Goal: Task Accomplishment & Management: Use online tool/utility

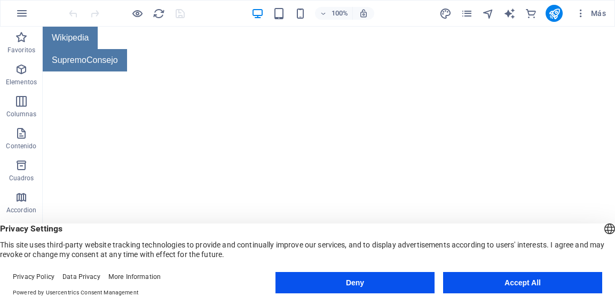
click at [380, 293] on button "Deny" at bounding box center [355, 282] width 159 height 21
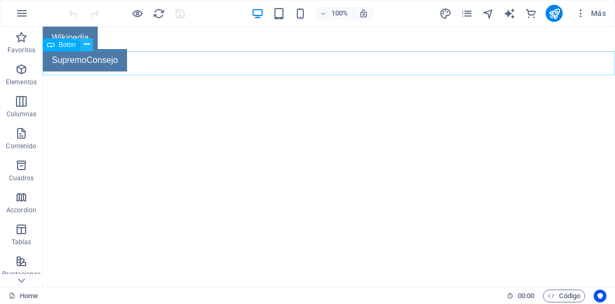
click at [85, 48] on icon at bounding box center [87, 44] width 6 height 11
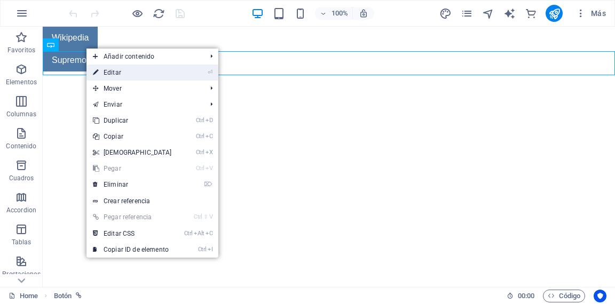
click at [103, 69] on link "⏎ Editar" at bounding box center [133, 73] width 92 height 16
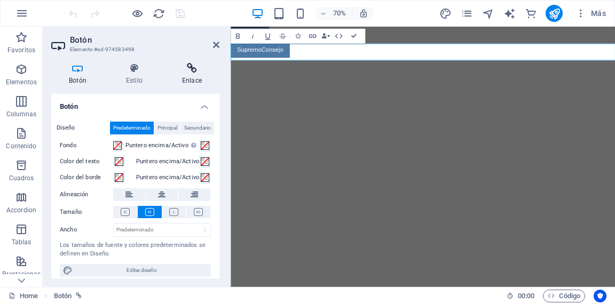
click at [198, 81] on h4 "Enlace" at bounding box center [192, 74] width 55 height 22
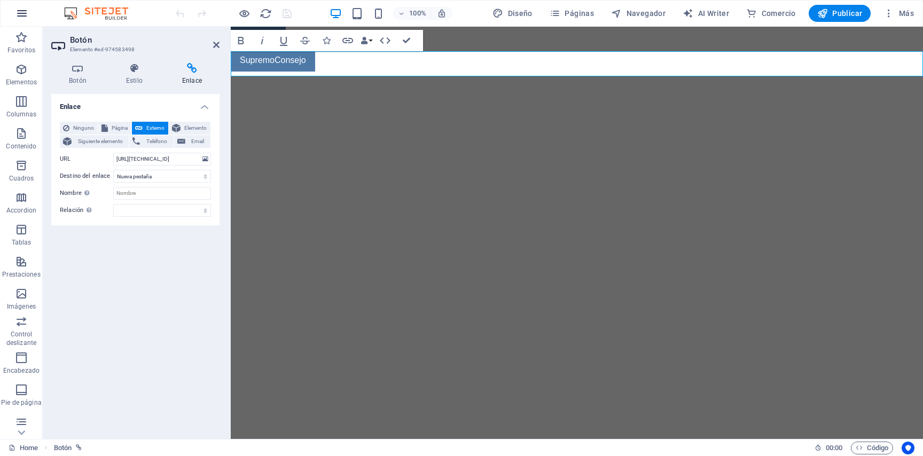
click at [25, 18] on icon "button" at bounding box center [21, 13] width 13 height 13
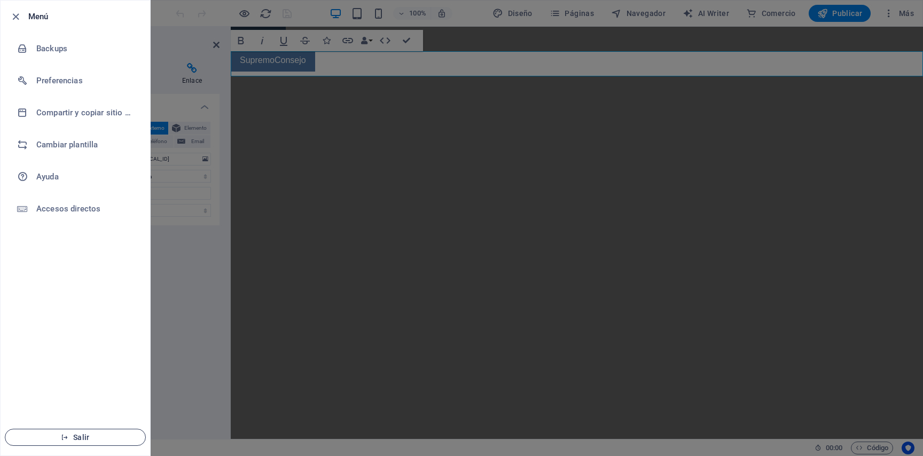
click at [48, 304] on span "Salir" at bounding box center [75, 437] width 123 height 9
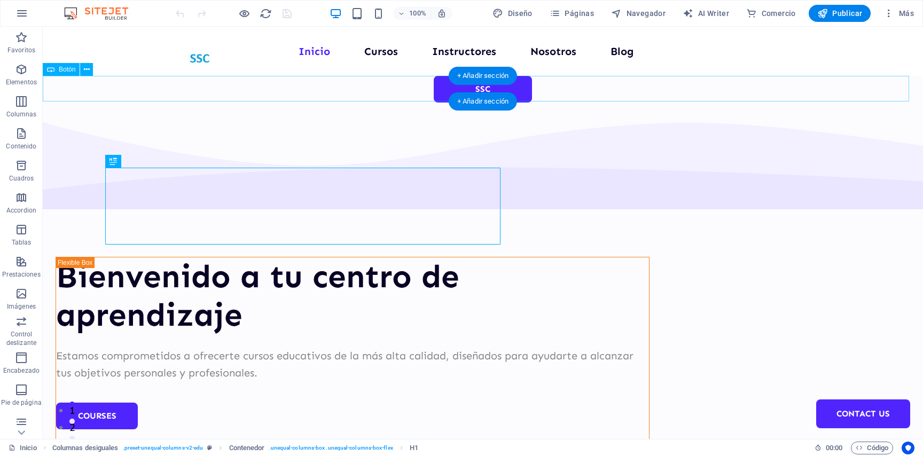
click at [435, 85] on div "SSC" at bounding box center [483, 89] width 880 height 27
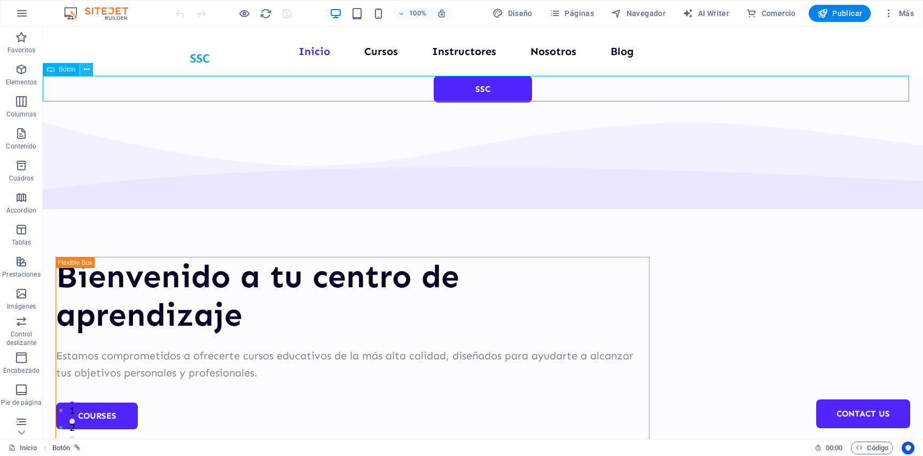
click at [84, 73] on icon at bounding box center [87, 69] width 6 height 11
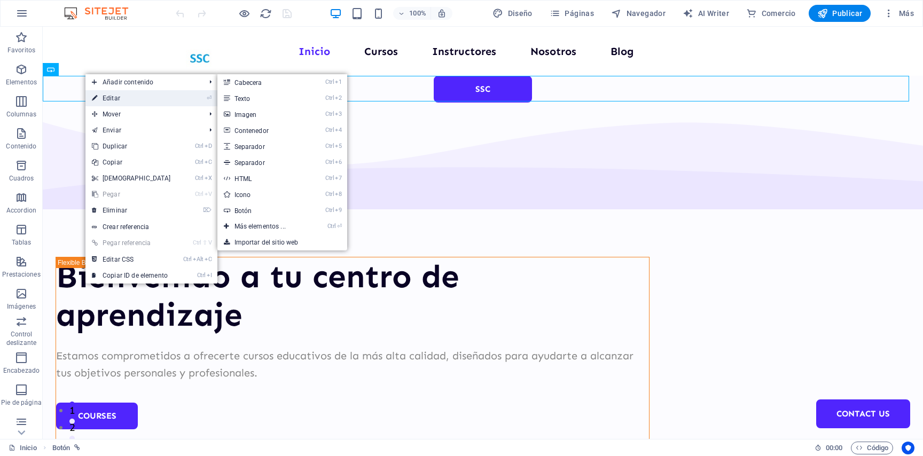
click at [119, 99] on link "⏎ Editar" at bounding box center [131, 98] width 92 height 16
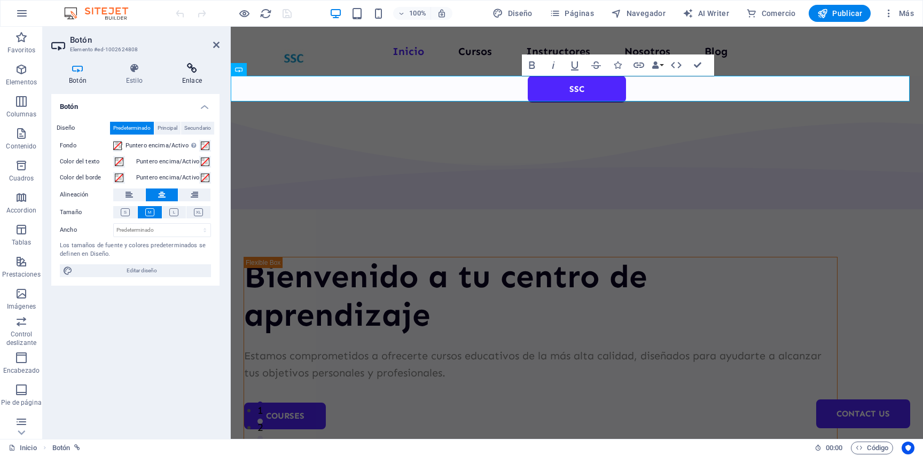
click at [204, 64] on icon at bounding box center [192, 68] width 55 height 11
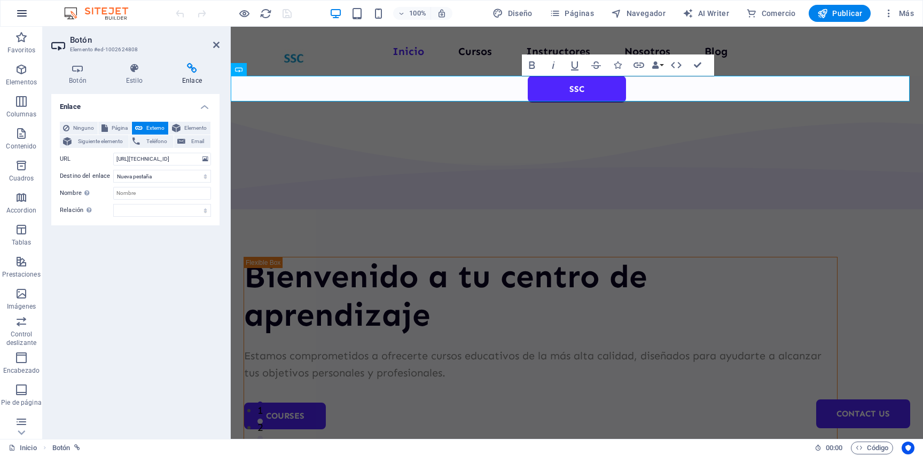
click at [14, 15] on button "button" at bounding box center [22, 14] width 26 height 26
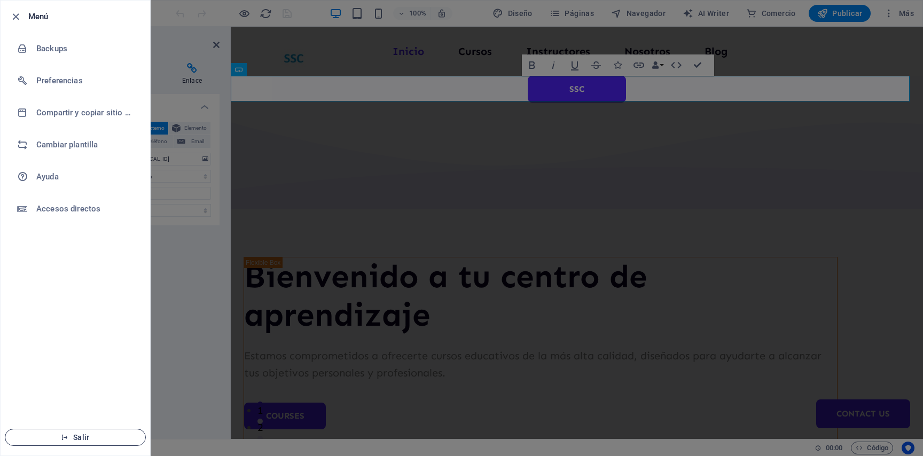
click at [77, 437] on span "Salir" at bounding box center [75, 437] width 123 height 9
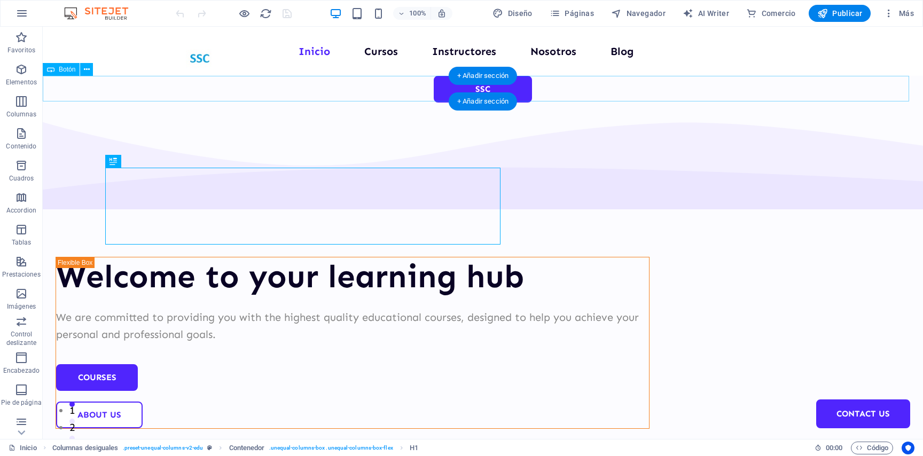
click at [454, 89] on div "SSC" at bounding box center [483, 89] width 880 height 27
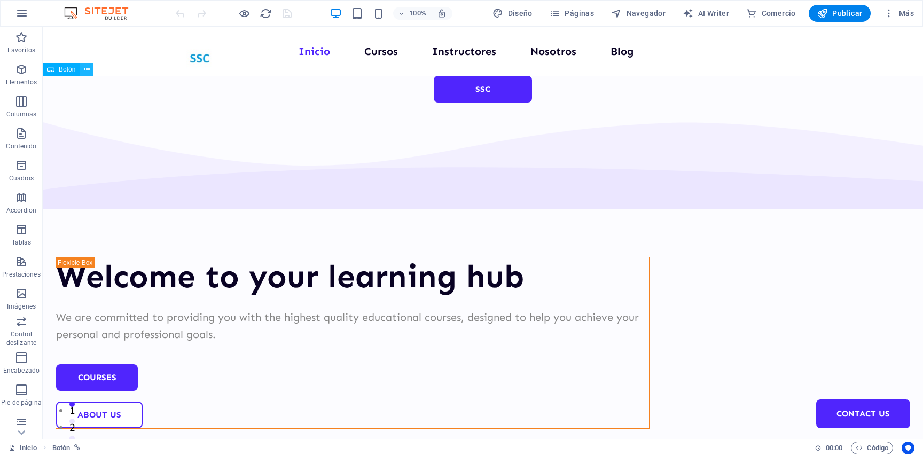
click at [83, 71] on button at bounding box center [86, 69] width 13 height 13
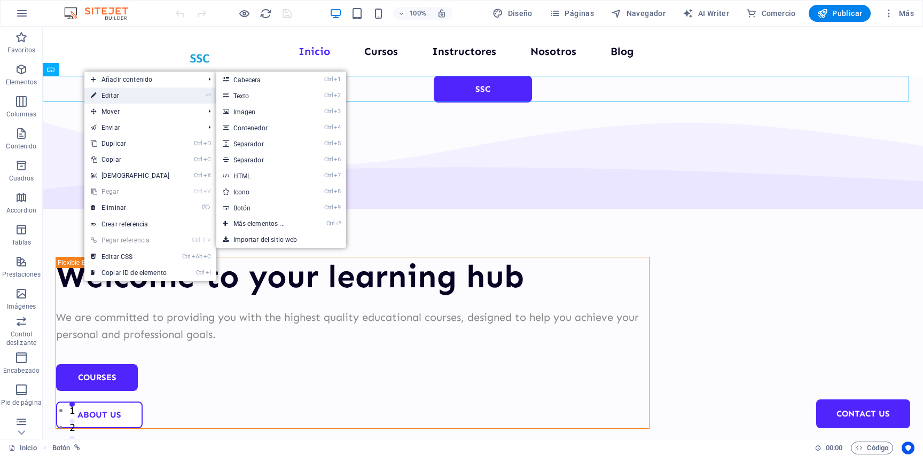
click at [148, 92] on link "⏎ Editar" at bounding box center [130, 96] width 92 height 16
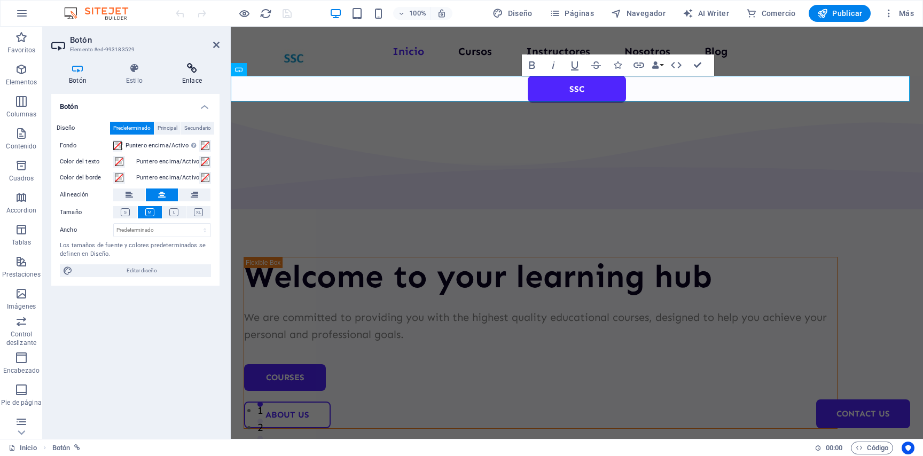
click at [207, 82] on h4 "Enlace" at bounding box center [192, 74] width 55 height 22
click at [188, 74] on h4 "Enlace" at bounding box center [192, 74] width 55 height 22
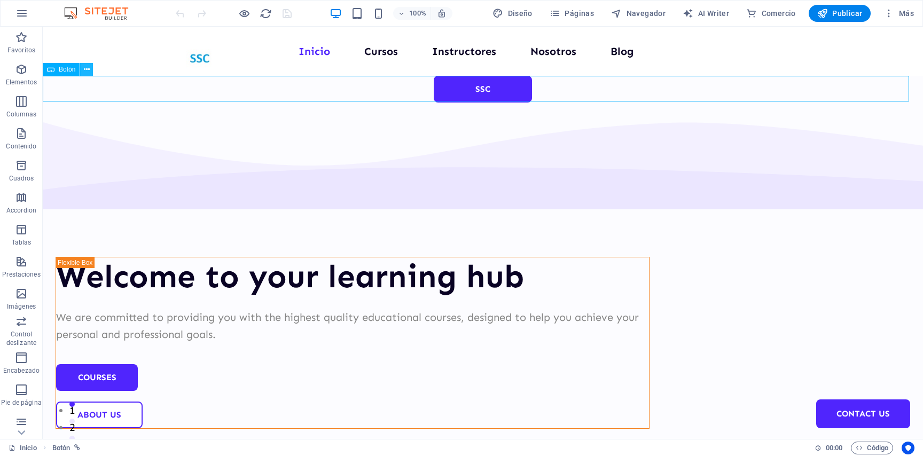
click at [87, 69] on icon at bounding box center [87, 69] width 6 height 11
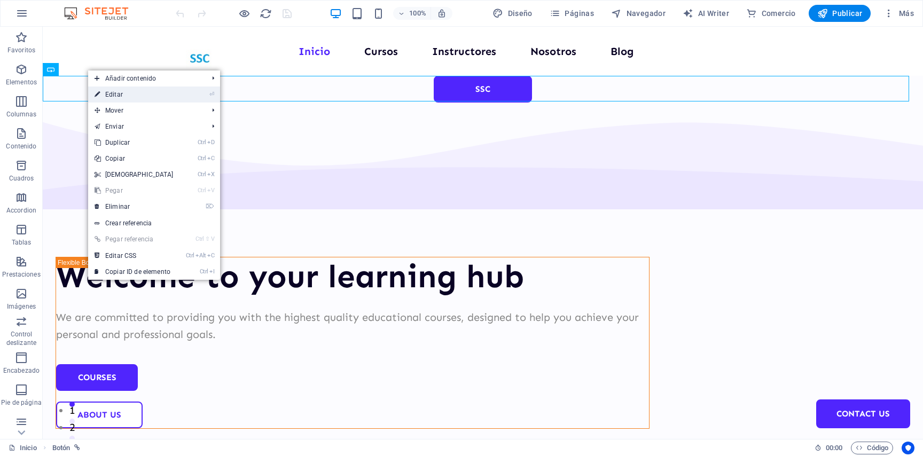
click at [171, 89] on link "⏎ Editar" at bounding box center [134, 95] width 92 height 16
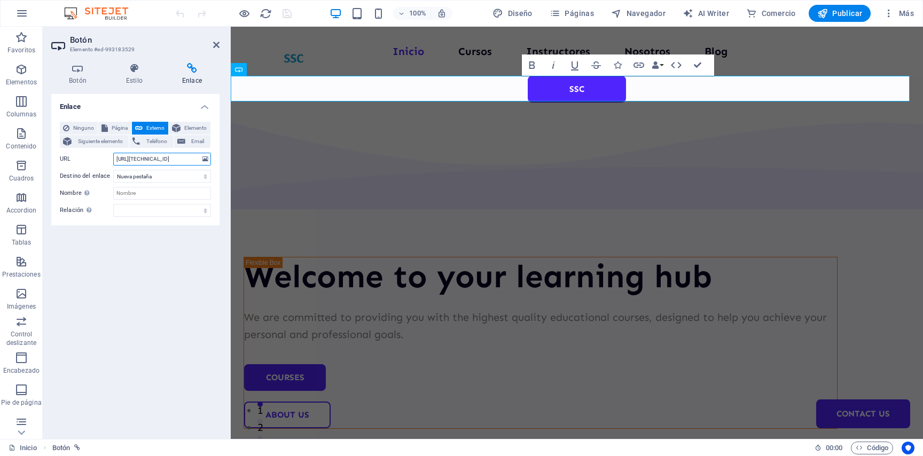
click at [170, 158] on input "http://142.11.217.180/ssc" at bounding box center [162, 159] width 98 height 13
drag, startPoint x: 167, startPoint y: 157, endPoint x: 131, endPoint y: 154, distance: 36.4
click at [131, 154] on input "http://142.11.217.180/ssc" at bounding box center [162, 159] width 98 height 13
paste input "fondojpm.com/"
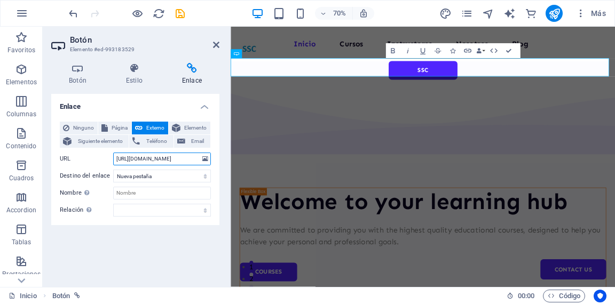
click at [171, 166] on input "http://fondojpm.com//ssc" at bounding box center [162, 159] width 98 height 13
click at [170, 166] on input "http://fondojpm.com//ssc" at bounding box center [162, 159] width 98 height 13
type input "http://fondojpm.com/ssc"
click at [183, 13] on icon "save" at bounding box center [180, 13] width 12 height 12
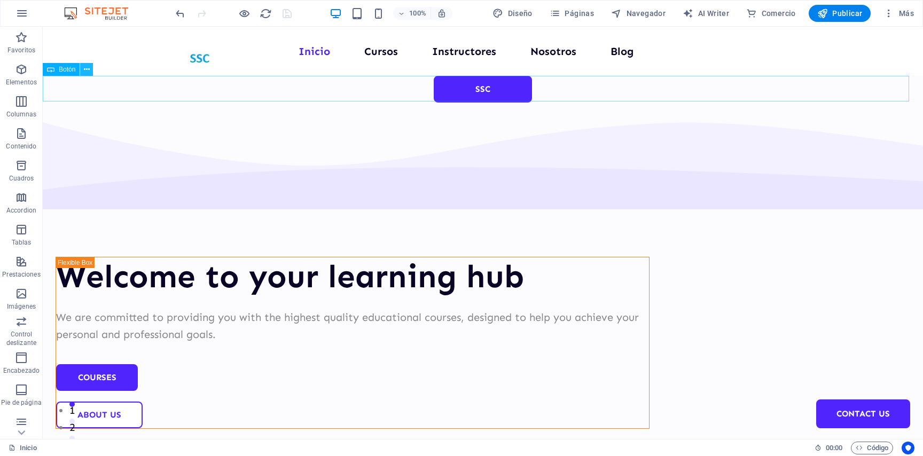
click at [85, 71] on icon at bounding box center [87, 69] width 6 height 11
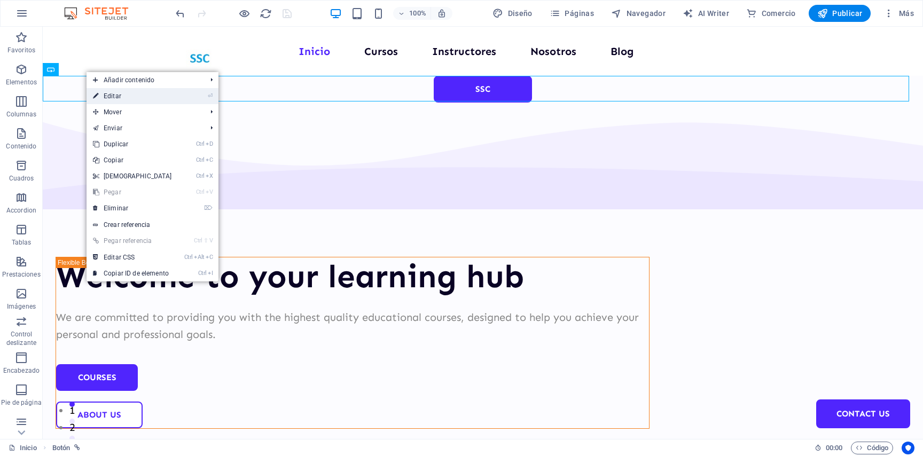
click at [152, 92] on link "⏎ Editar" at bounding box center [133, 96] width 92 height 16
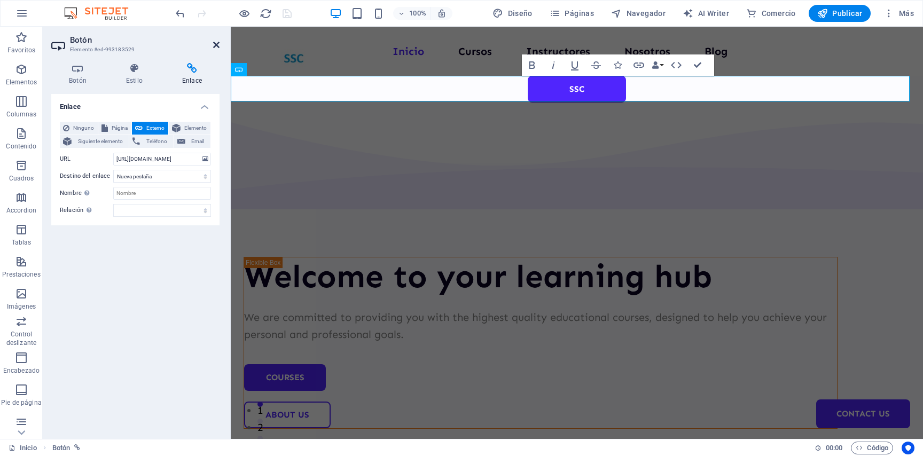
click at [215, 45] on icon at bounding box center [216, 45] width 6 height 9
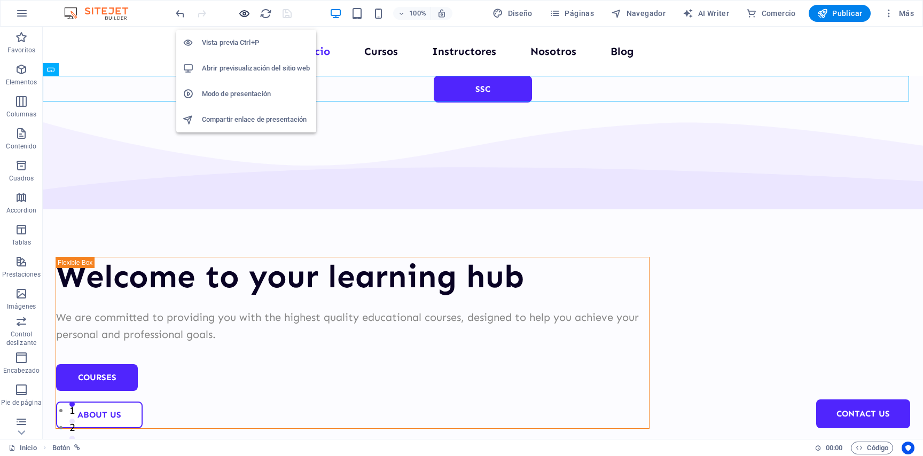
click at [244, 12] on icon "button" at bounding box center [244, 13] width 12 height 12
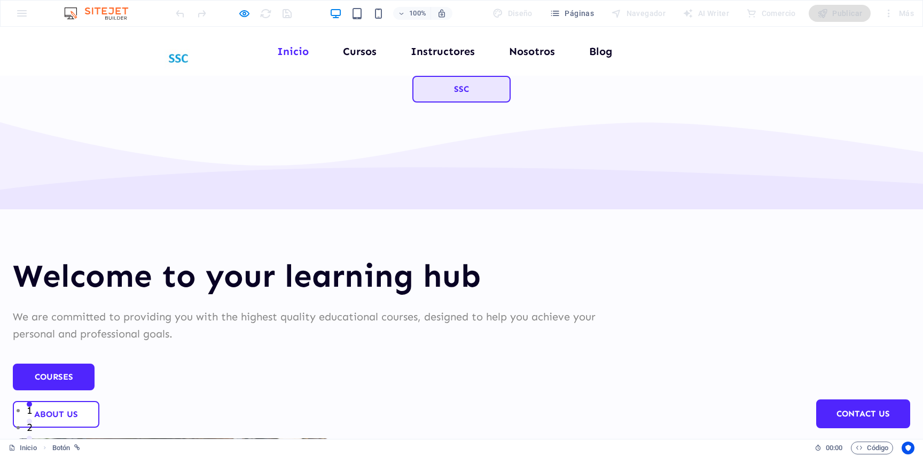
click at [440, 94] on link "SSC" at bounding box center [461, 89] width 98 height 27
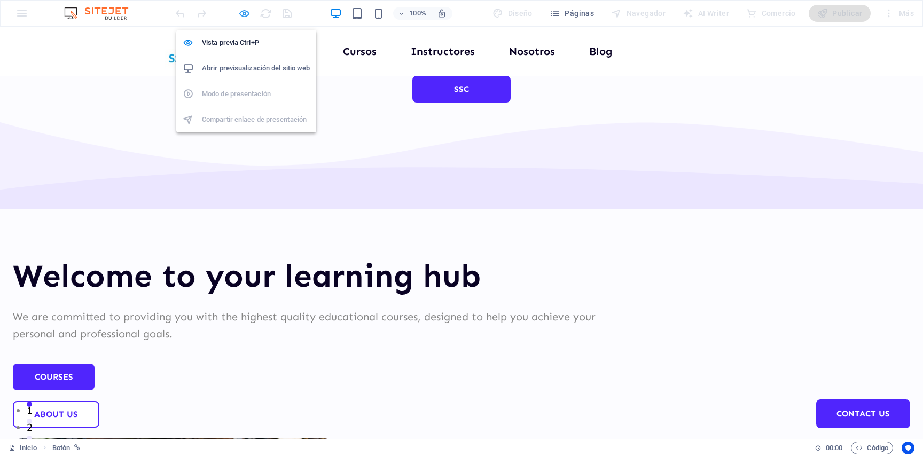
click at [247, 13] on icon "button" at bounding box center [244, 13] width 12 height 12
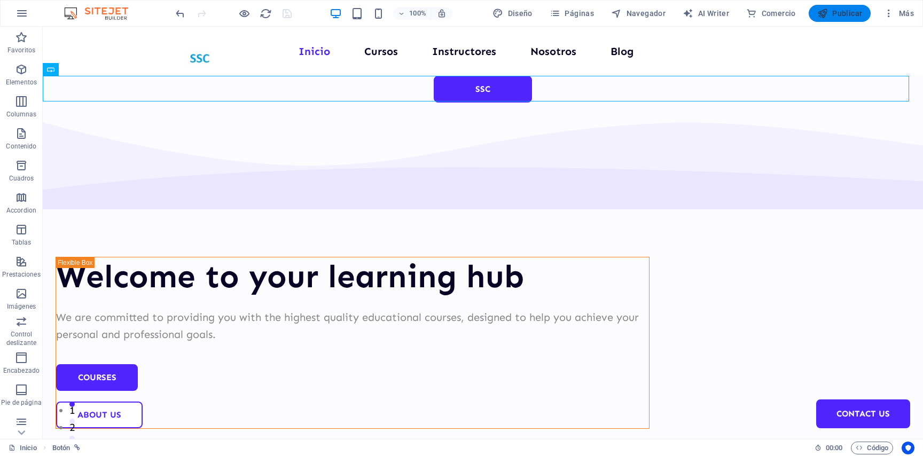
click at [848, 19] on span "Publicar" at bounding box center [839, 13] width 45 height 11
